Goal: Task Accomplishment & Management: Manage account settings

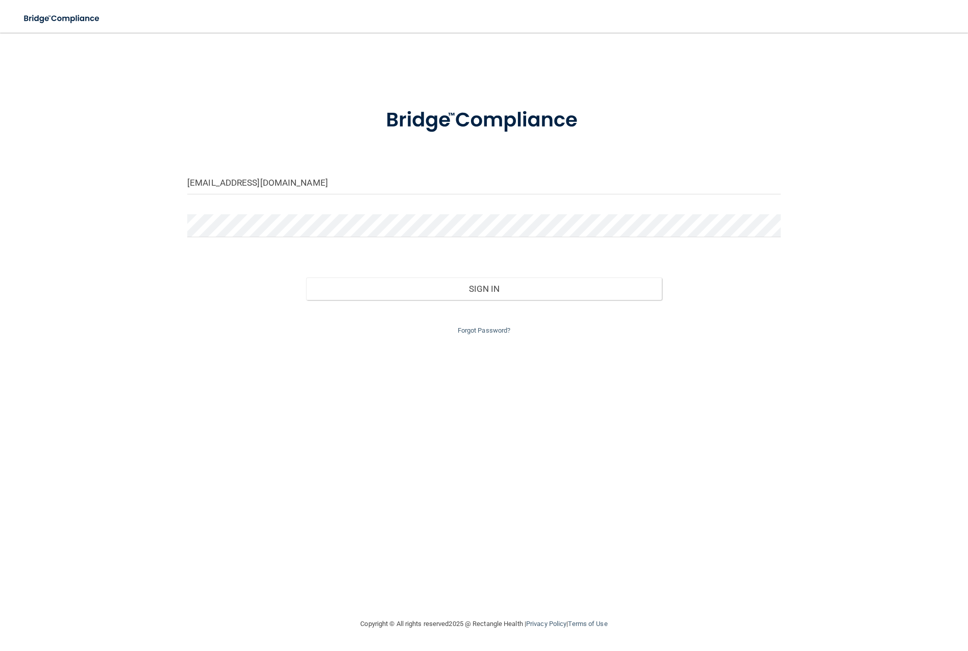
click at [136, 201] on div "[EMAIL_ADDRESS][DOMAIN_NAME] Invalid email/password. You don't have permission …" at bounding box center [484, 325] width 928 height 565
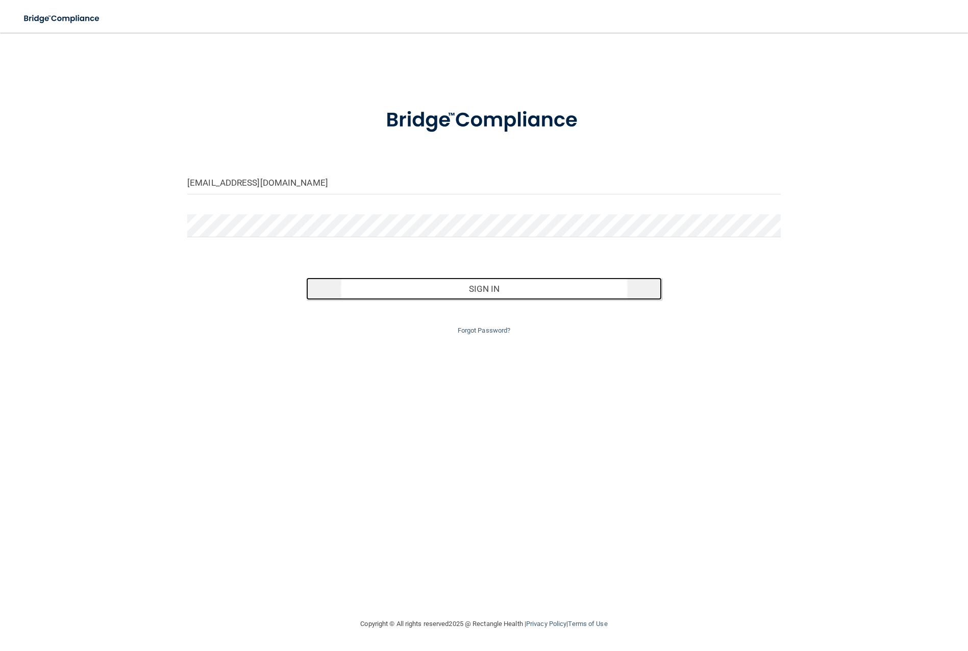
click at [481, 292] on button "Sign In" at bounding box center [484, 289] width 356 height 22
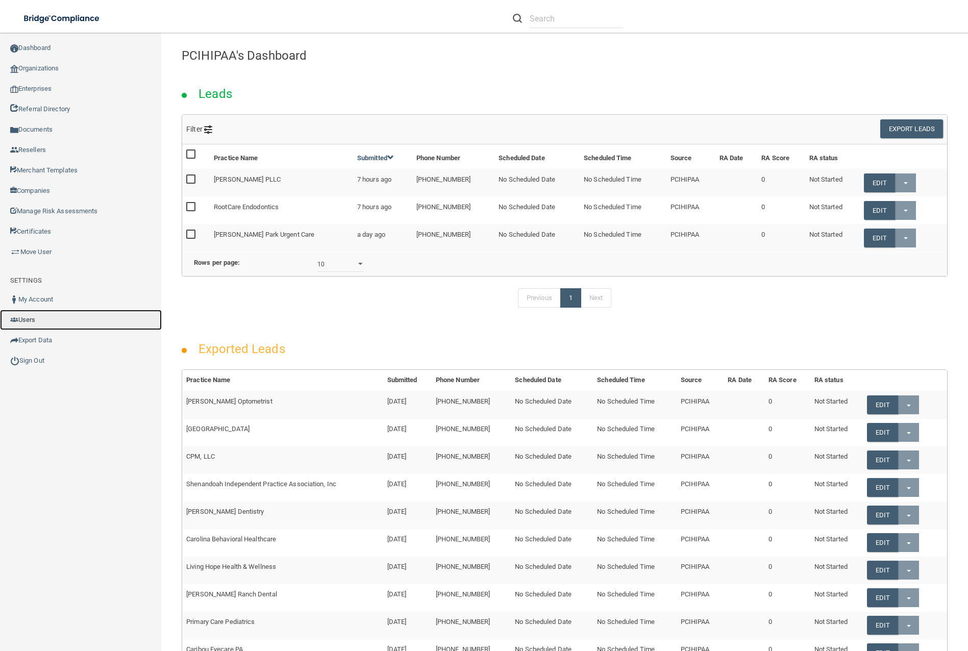
click at [52, 321] on link "Users" at bounding box center [81, 320] width 162 height 20
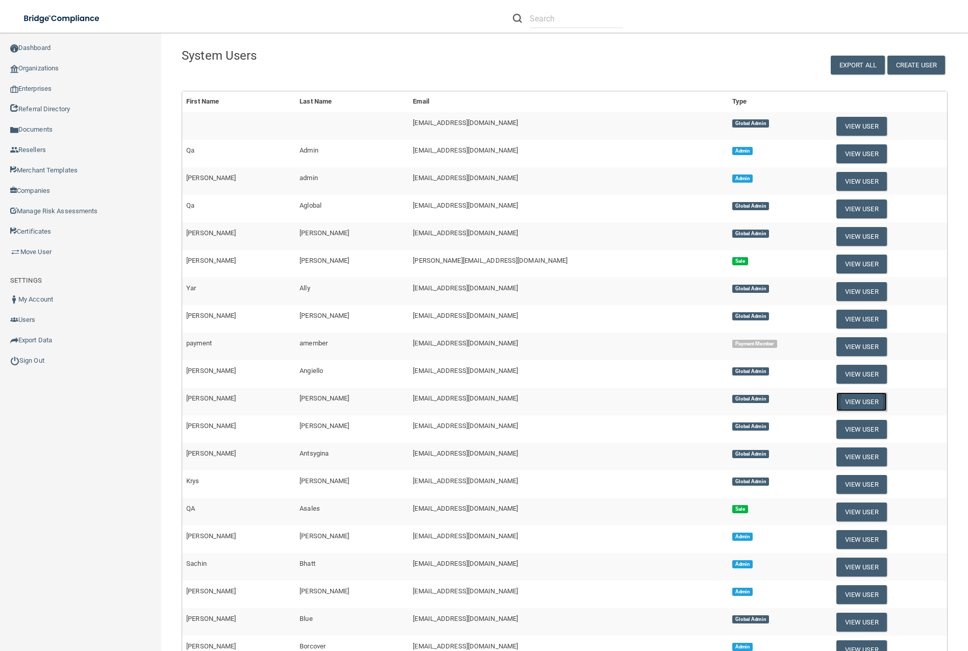
click at [837, 400] on button "View User" at bounding box center [862, 402] width 51 height 19
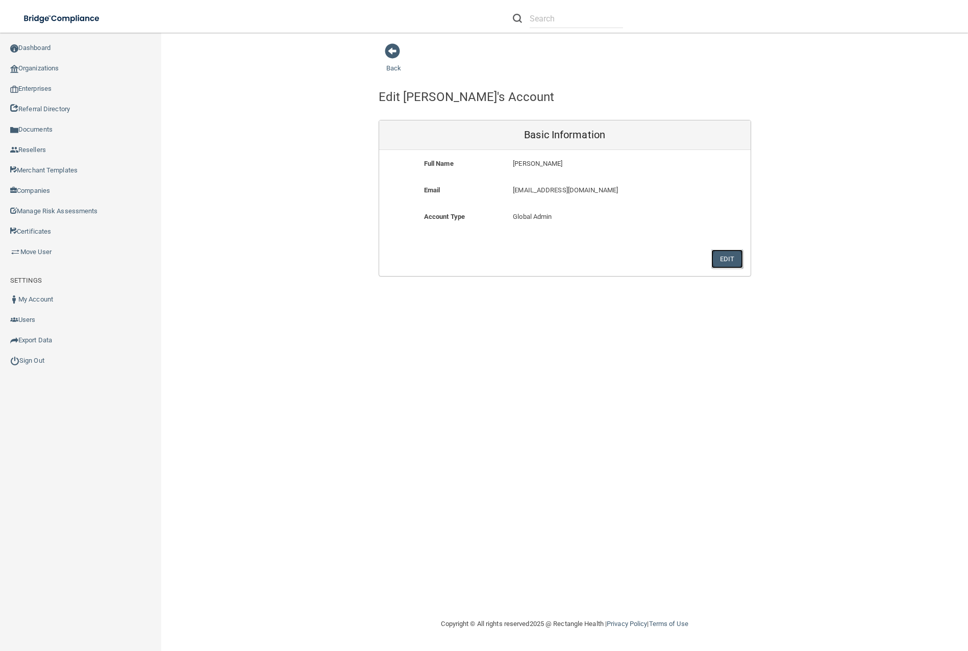
click at [725, 255] on button "Edit" at bounding box center [727, 259] width 31 height 19
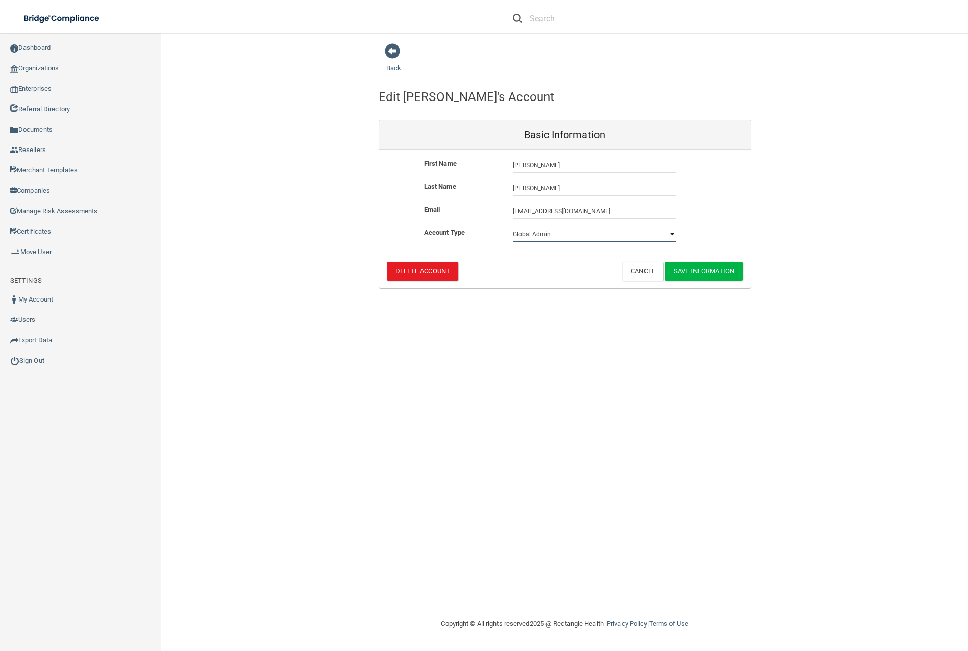
click at [544, 236] on select "Select the user type Admin Sales Global Admin Payment Admin Payment Member" at bounding box center [594, 234] width 163 height 15
click at [575, 359] on div "Back Edit [PERSON_NAME]'s Account Basic Information First Name [PERSON_NAME] [P…" at bounding box center [565, 325] width 766 height 565
click at [436, 269] on button "Delete Account" at bounding box center [422, 271] width 71 height 19
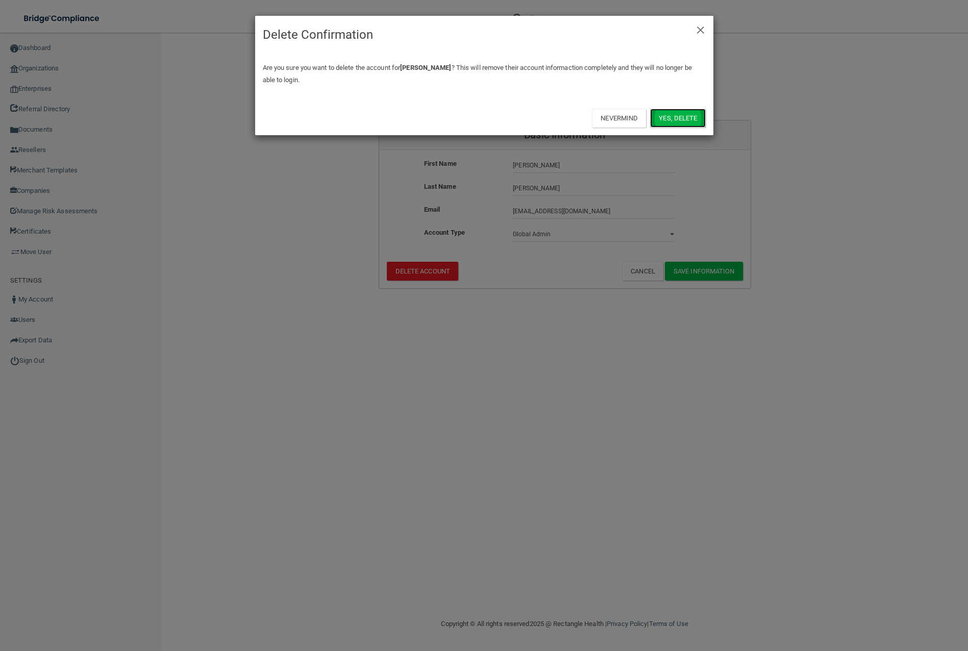
click at [675, 119] on button "Yes, delete" at bounding box center [677, 118] width 55 height 19
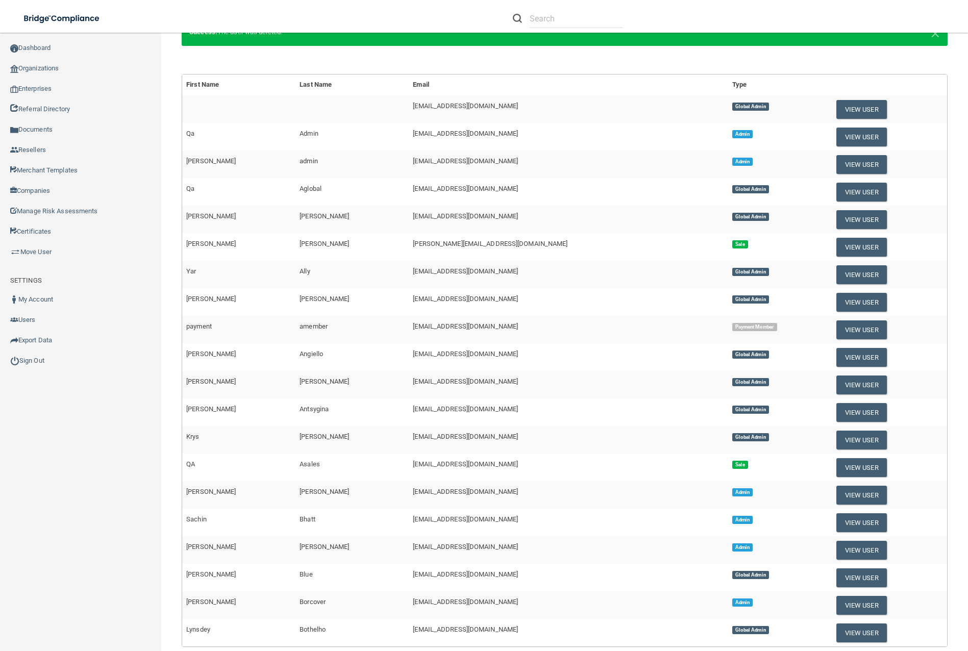
scroll to position [153, 0]
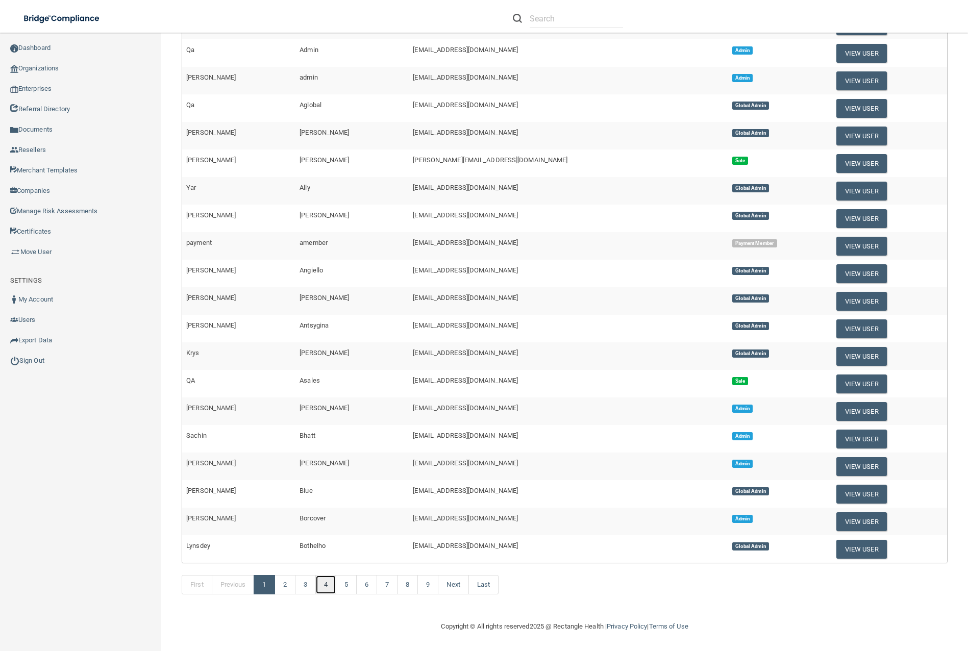
click at [329, 583] on link "4" at bounding box center [325, 584] width 21 height 19
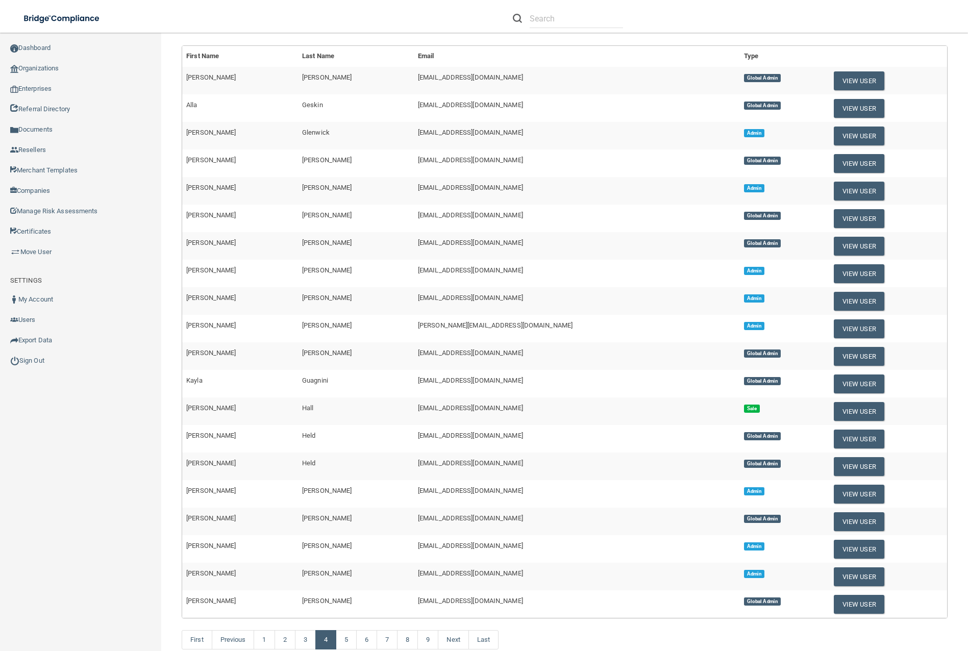
scroll to position [101, 0]
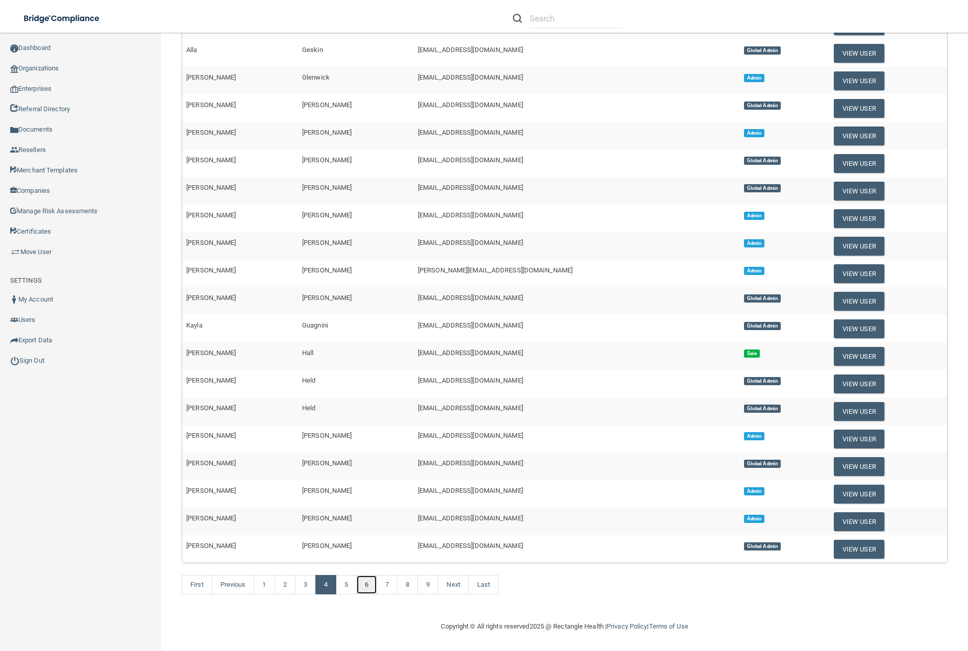
click at [367, 588] on link "6" at bounding box center [366, 584] width 21 height 19
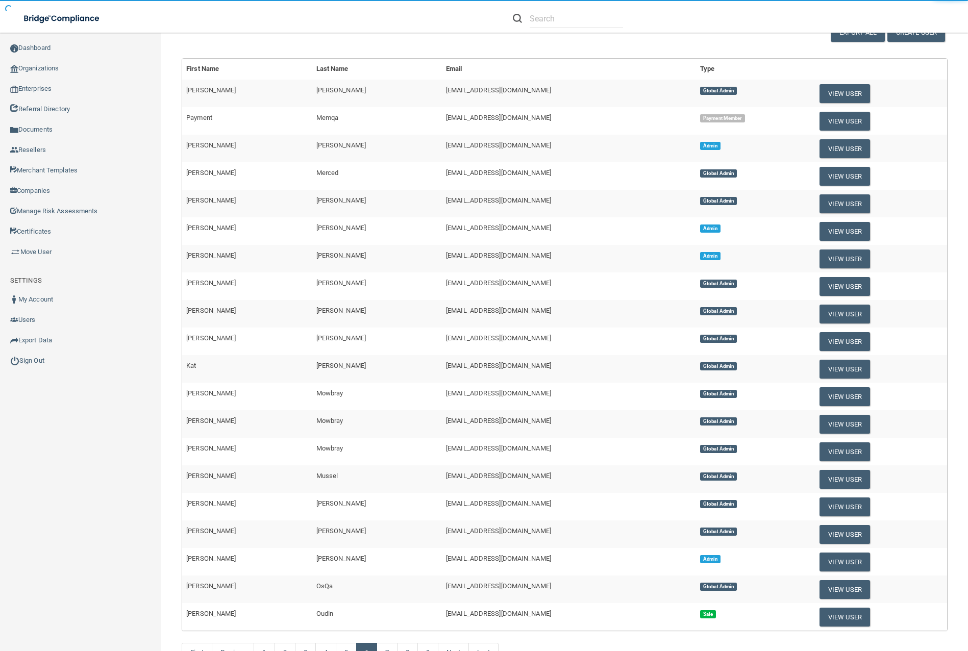
scroll to position [101, 0]
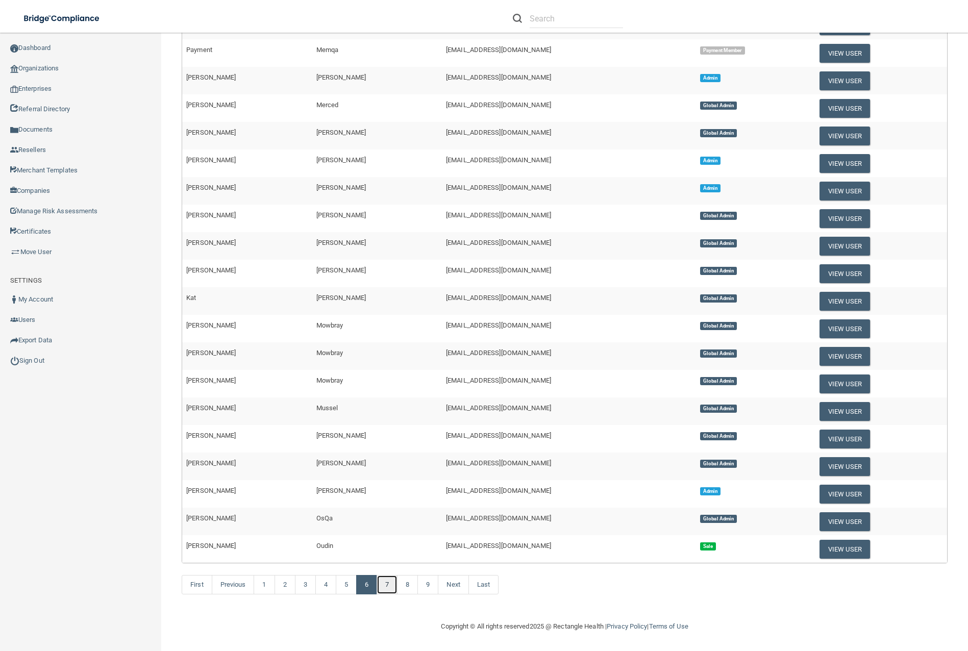
click at [392, 589] on link "7" at bounding box center [387, 584] width 21 height 19
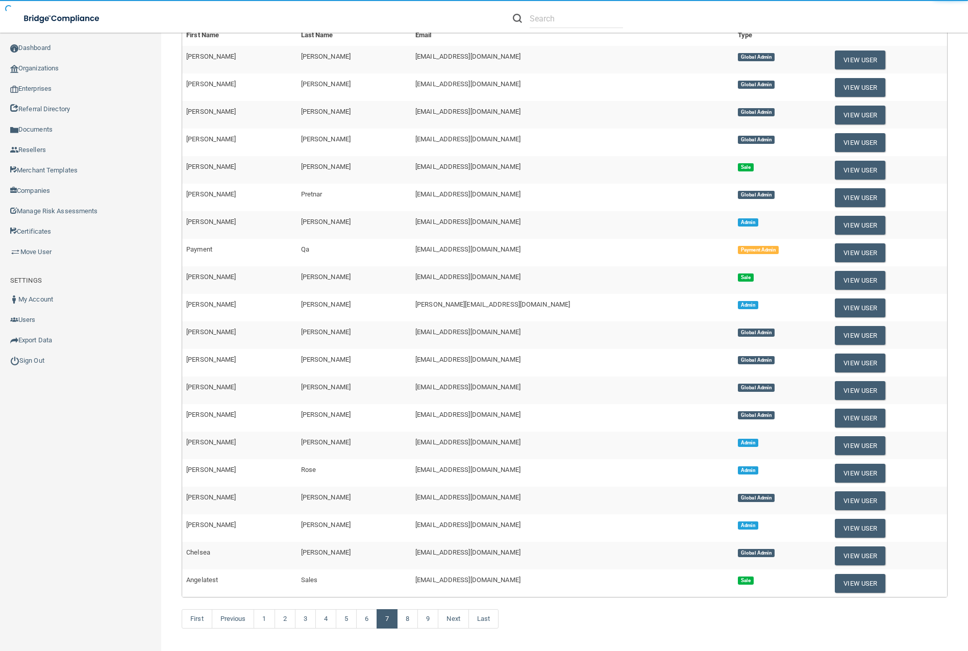
scroll to position [101, 0]
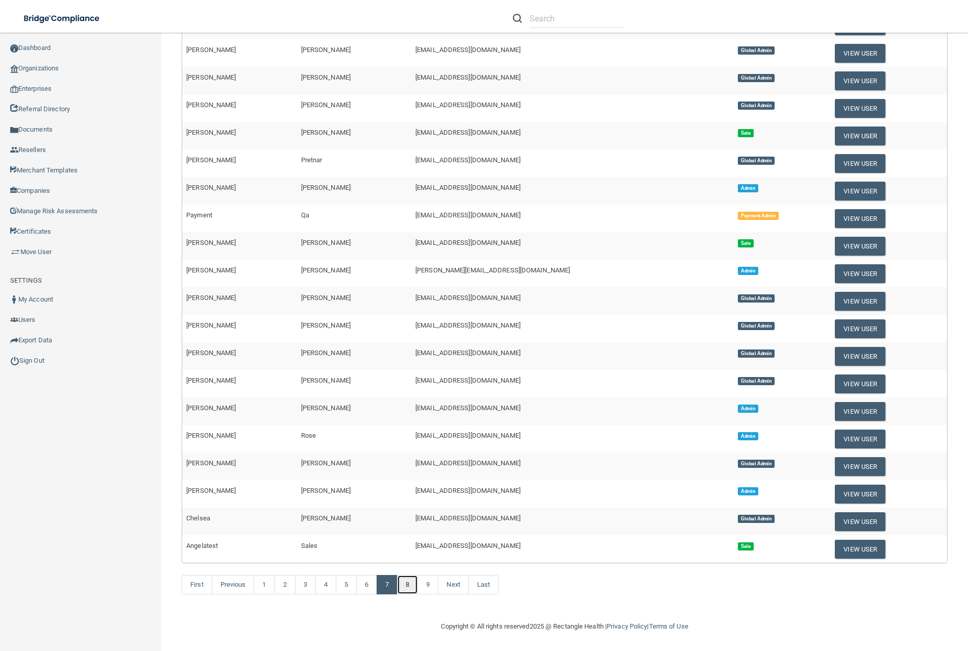
click at [411, 585] on link "8" at bounding box center [407, 584] width 21 height 19
